Goal: Task Accomplishment & Management: Use online tool/utility

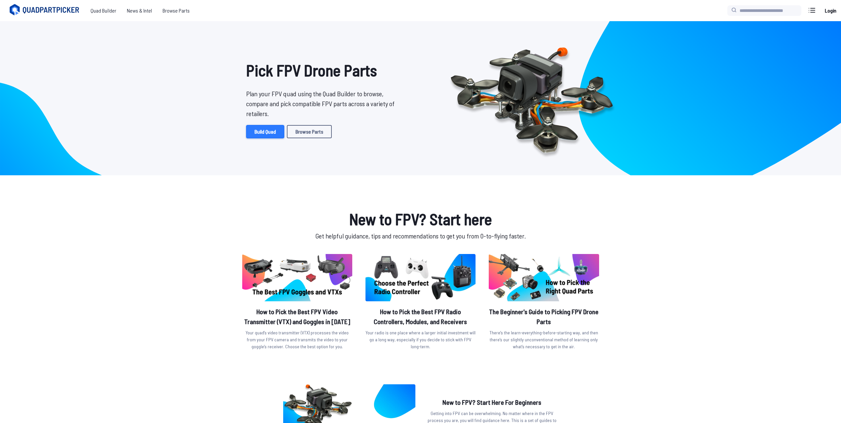
click at [268, 131] on link "Build Quad" at bounding box center [265, 131] width 38 height 13
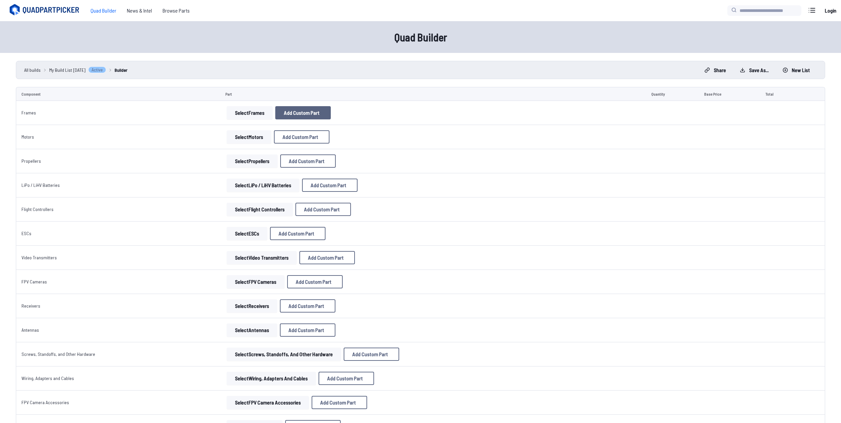
click at [316, 115] on button "Add Custom Part" at bounding box center [303, 112] width 56 height 13
select select "**********"
click at [488, 119] on icon at bounding box center [485, 122] width 6 height 6
click at [238, 110] on button "Select Frames" at bounding box center [250, 112] width 46 height 13
click at [244, 114] on button "Select Frames" at bounding box center [250, 112] width 46 height 13
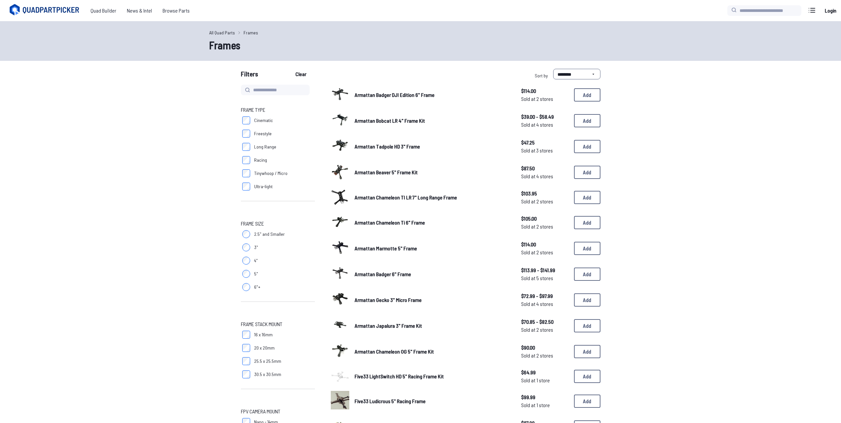
click at [244, 114] on label "Cinematic" at bounding box center [278, 120] width 74 height 13
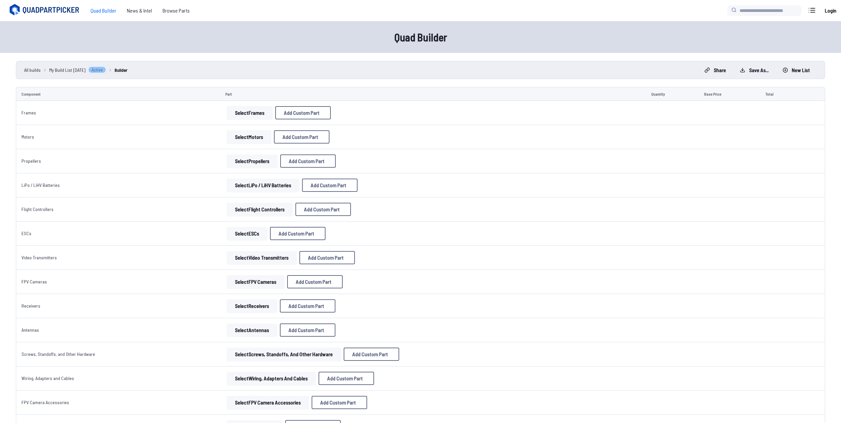
click at [250, 137] on button "Select Motors" at bounding box center [249, 136] width 45 height 13
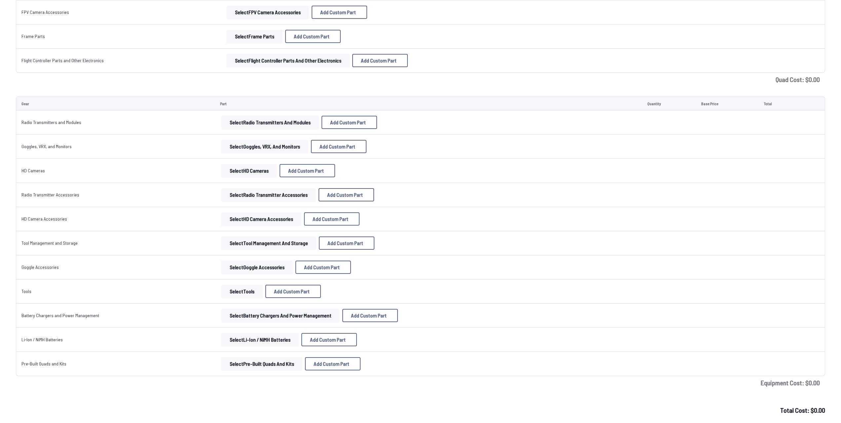
scroll to position [429, 0]
